Goal: Information Seeking & Learning: Learn about a topic

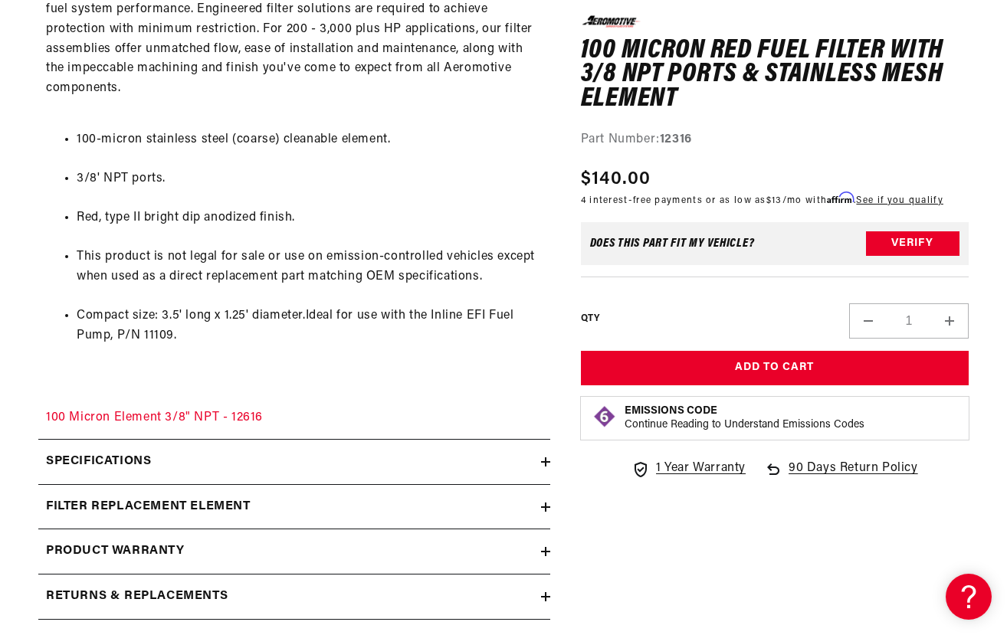
scroll to position [835, 0]
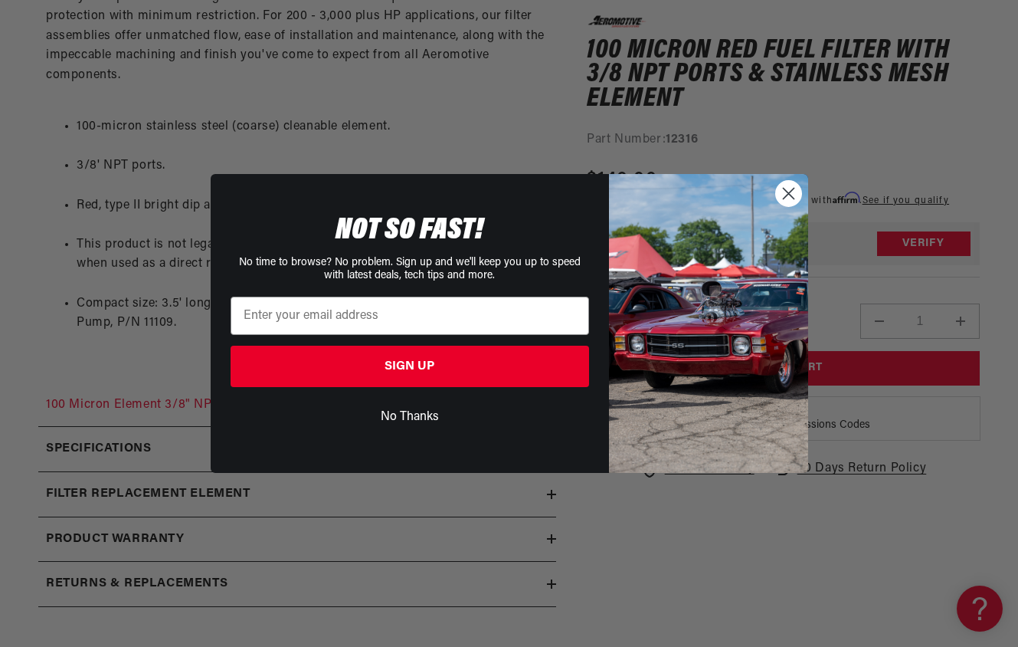
click at [784, 197] on circle "Close dialog" at bounding box center [788, 193] width 25 height 25
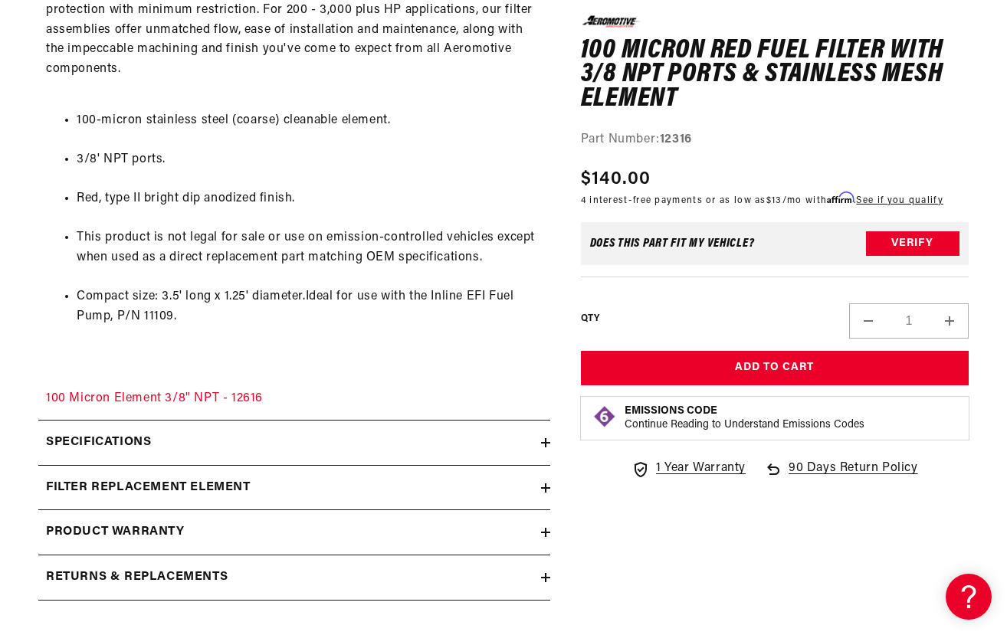
click at [541, 485] on icon at bounding box center [545, 488] width 9 height 9
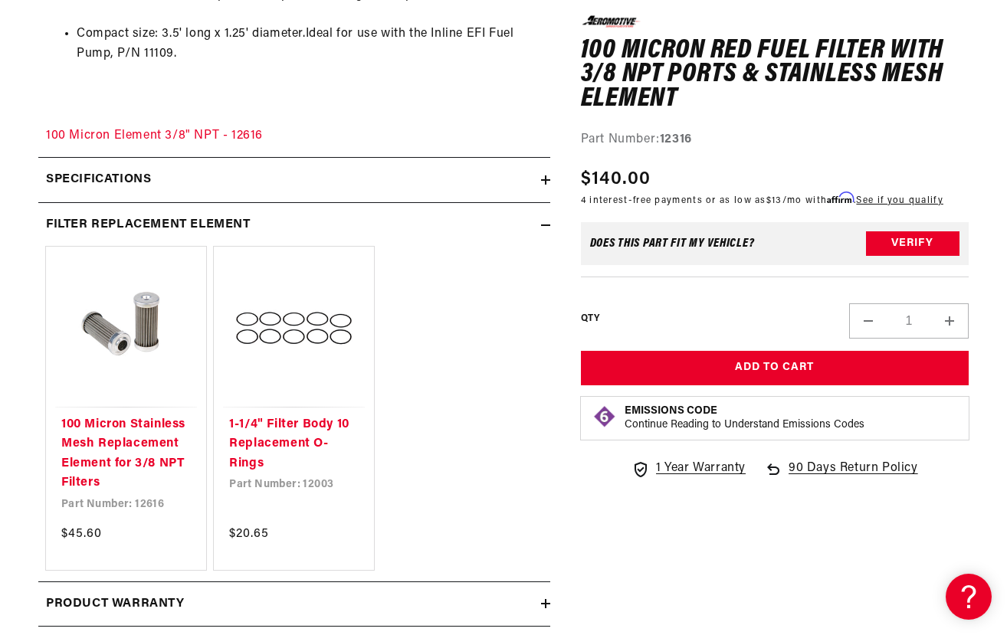
scroll to position [1142, 0]
